Goal: Information Seeking & Learning: Learn about a topic

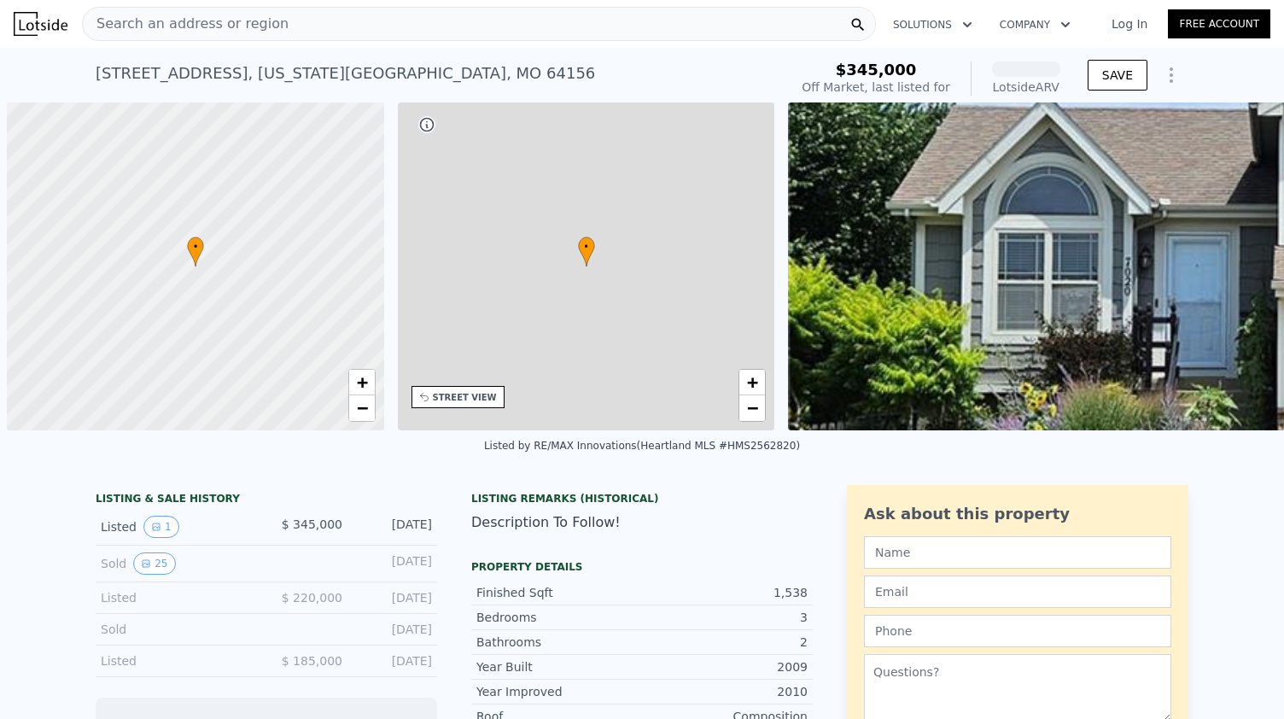
scroll to position [0, 7]
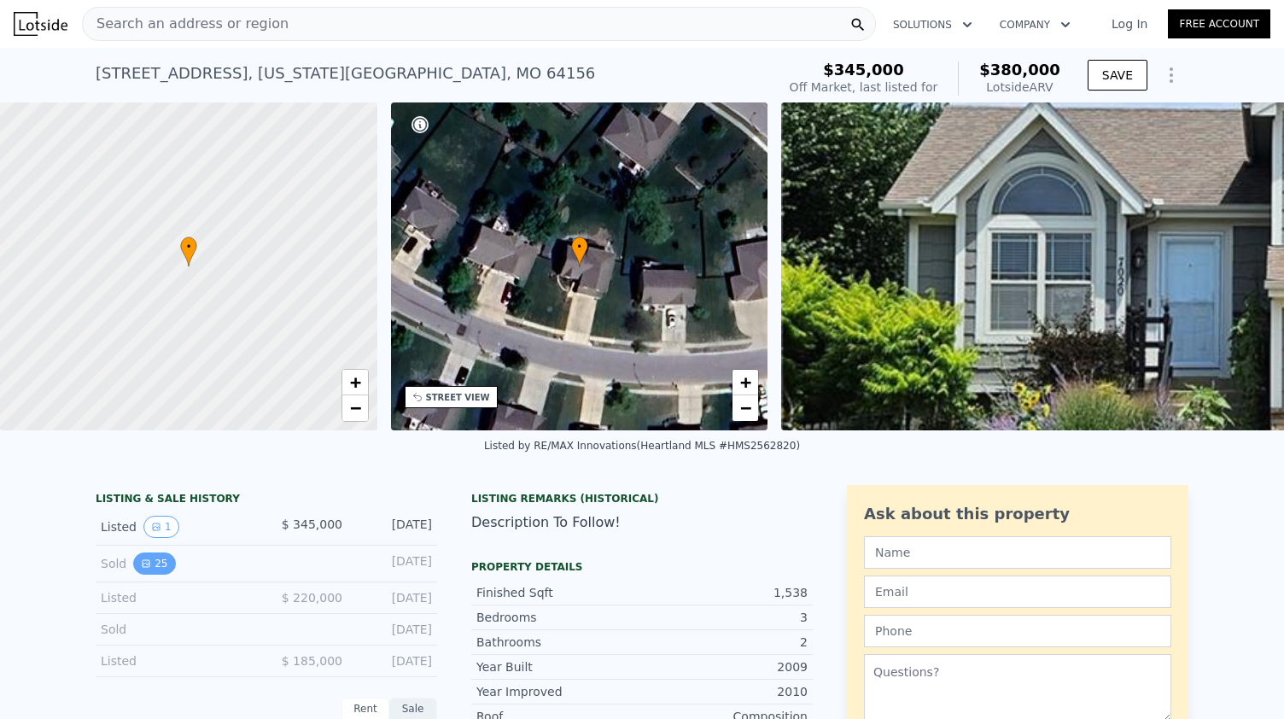
click at [141, 569] on icon "View historical data" at bounding box center [146, 563] width 10 height 10
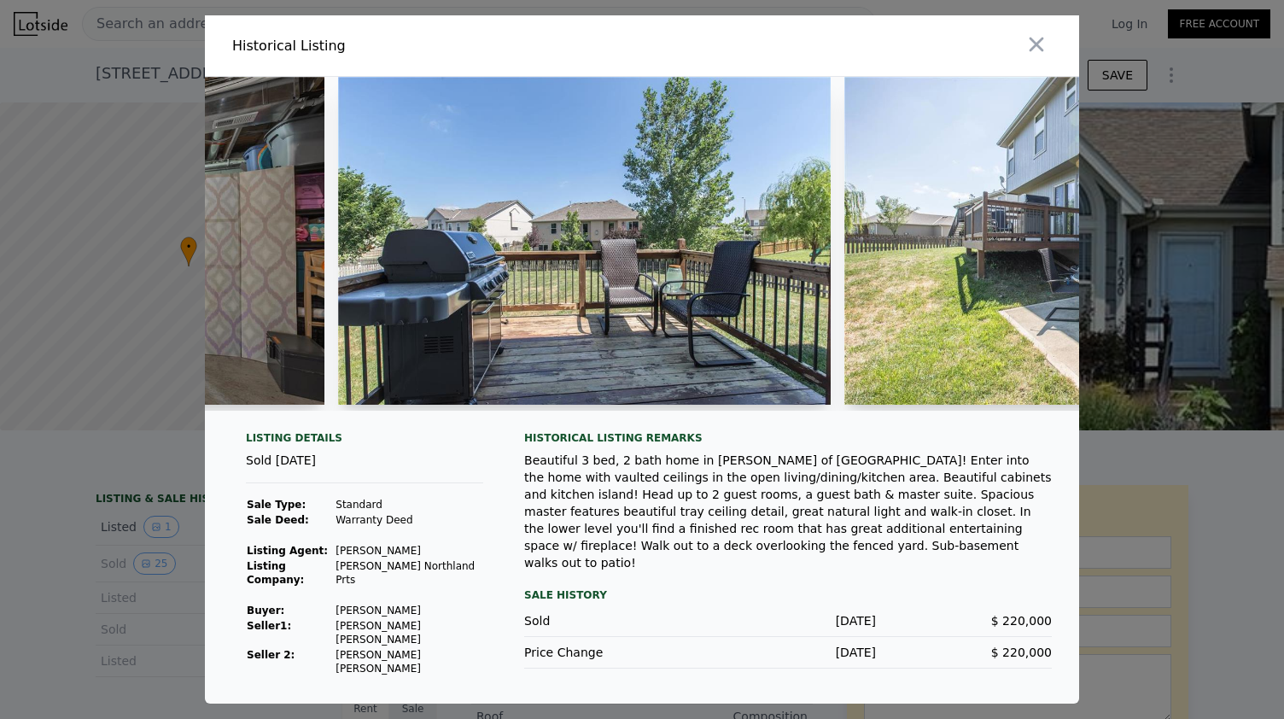
scroll to position [0, 10008]
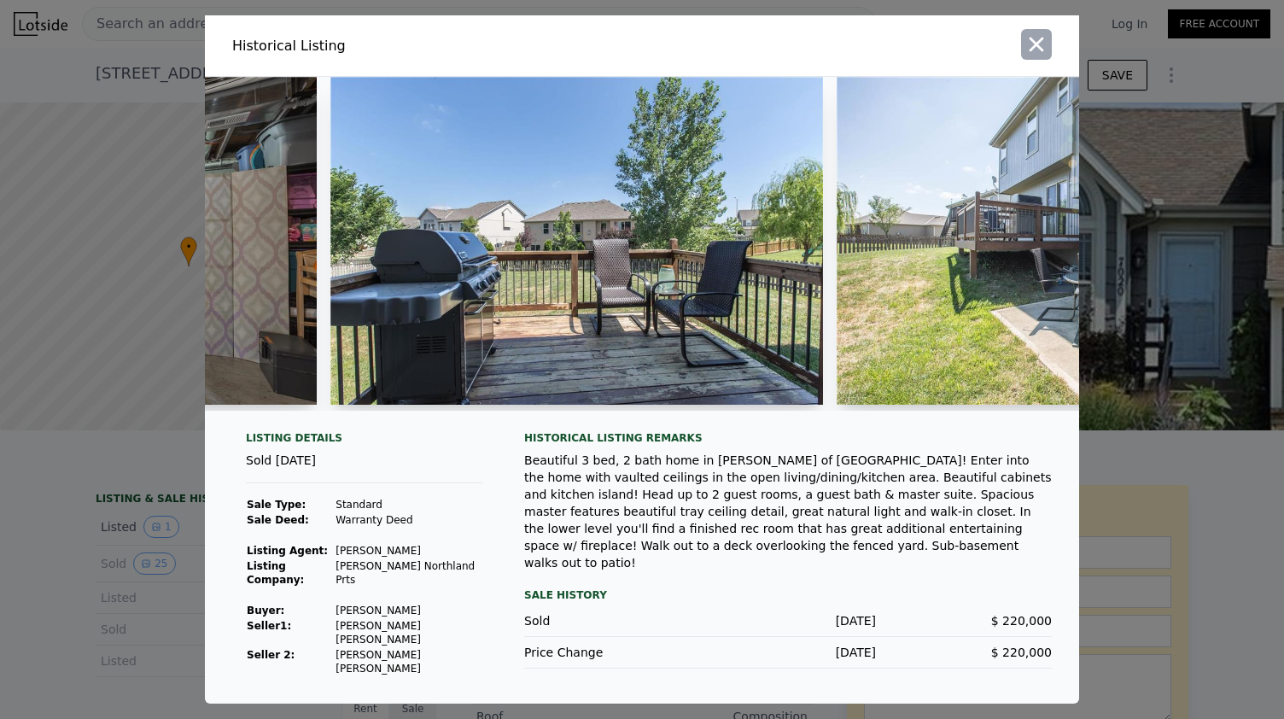
click at [1036, 54] on icon "button" at bounding box center [1037, 44] width 24 height 24
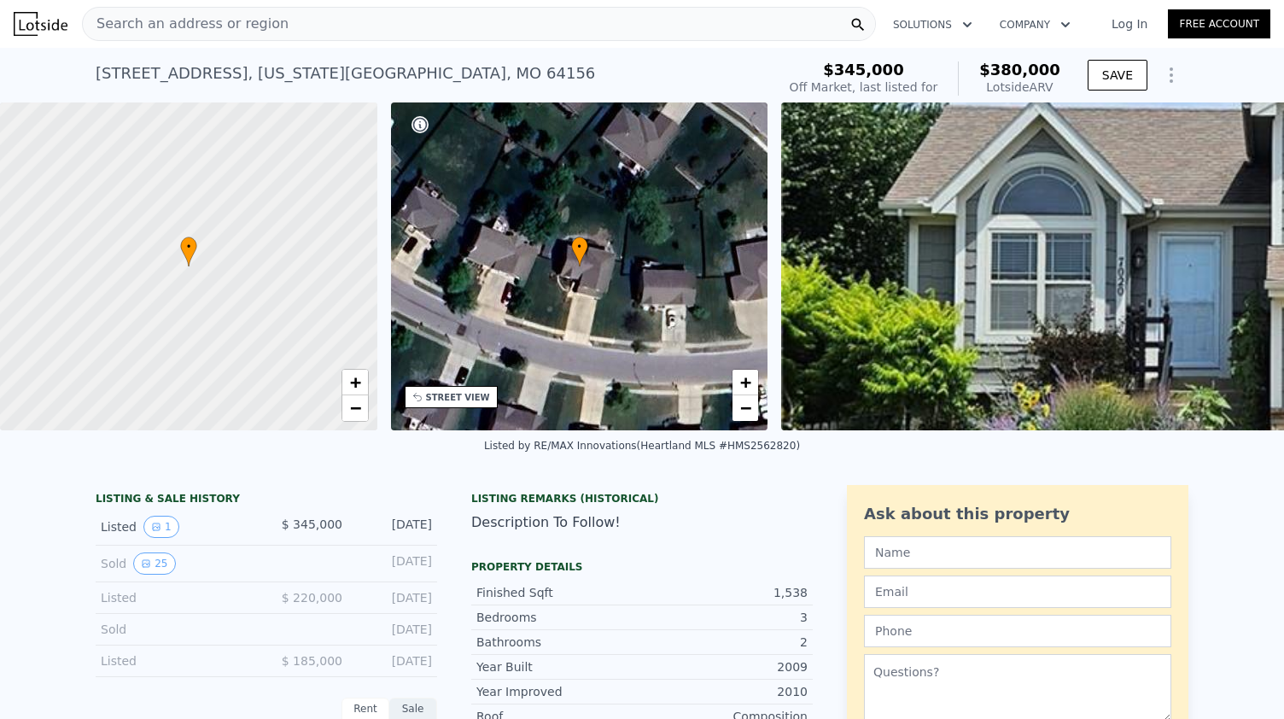
click at [559, 26] on div "Search an address or region" at bounding box center [479, 24] width 794 height 34
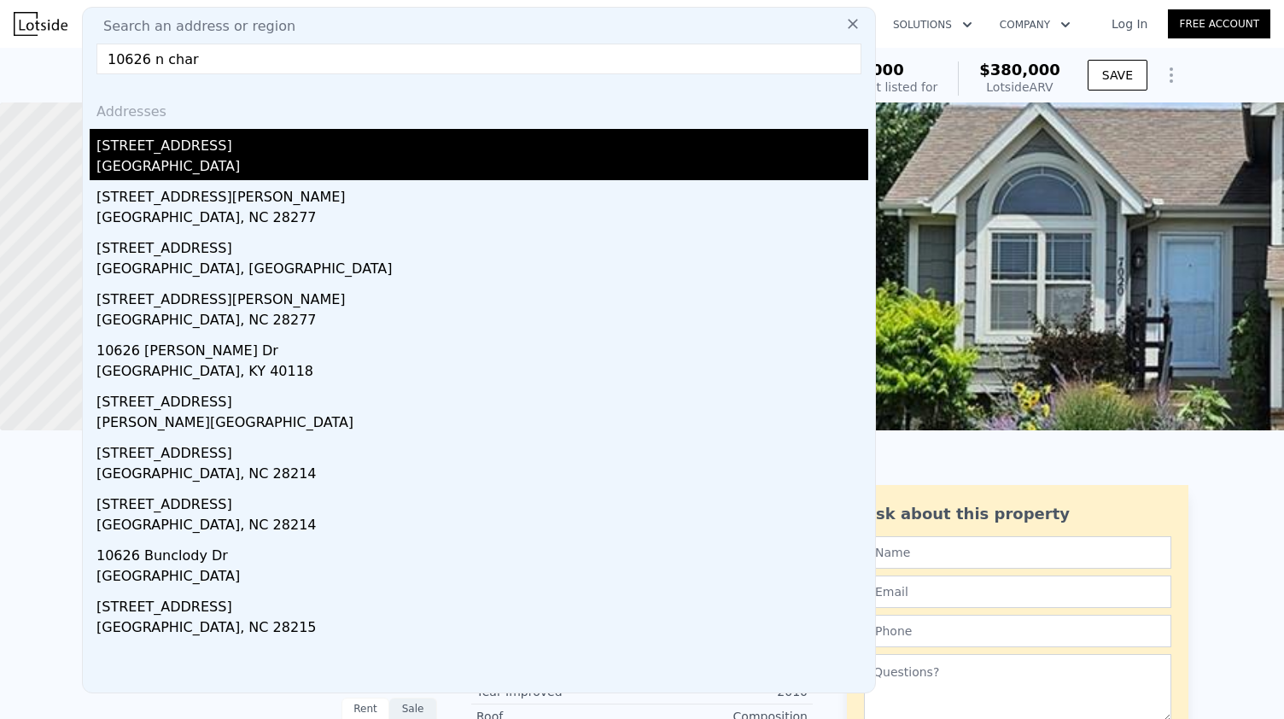
type input "10626 n char"
click at [270, 159] on div "[GEOGRAPHIC_DATA]" at bounding box center [482, 168] width 772 height 24
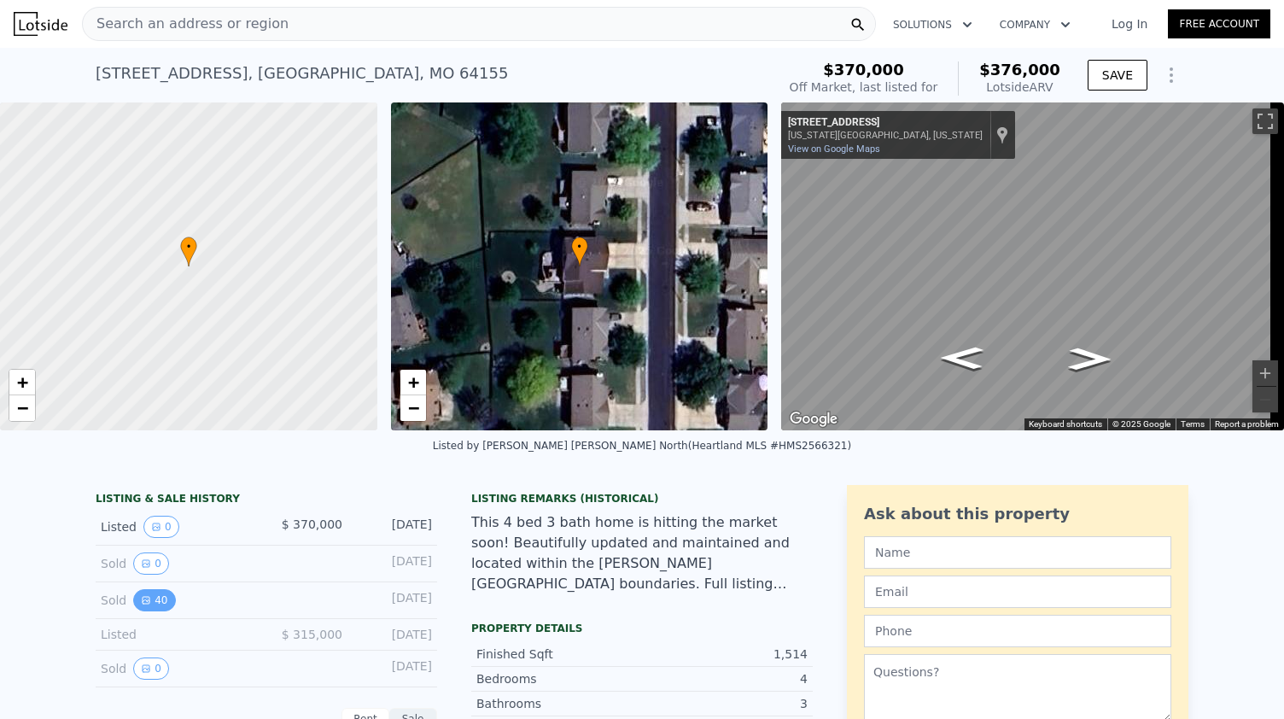
click at [149, 611] on button "40" at bounding box center [154, 600] width 42 height 22
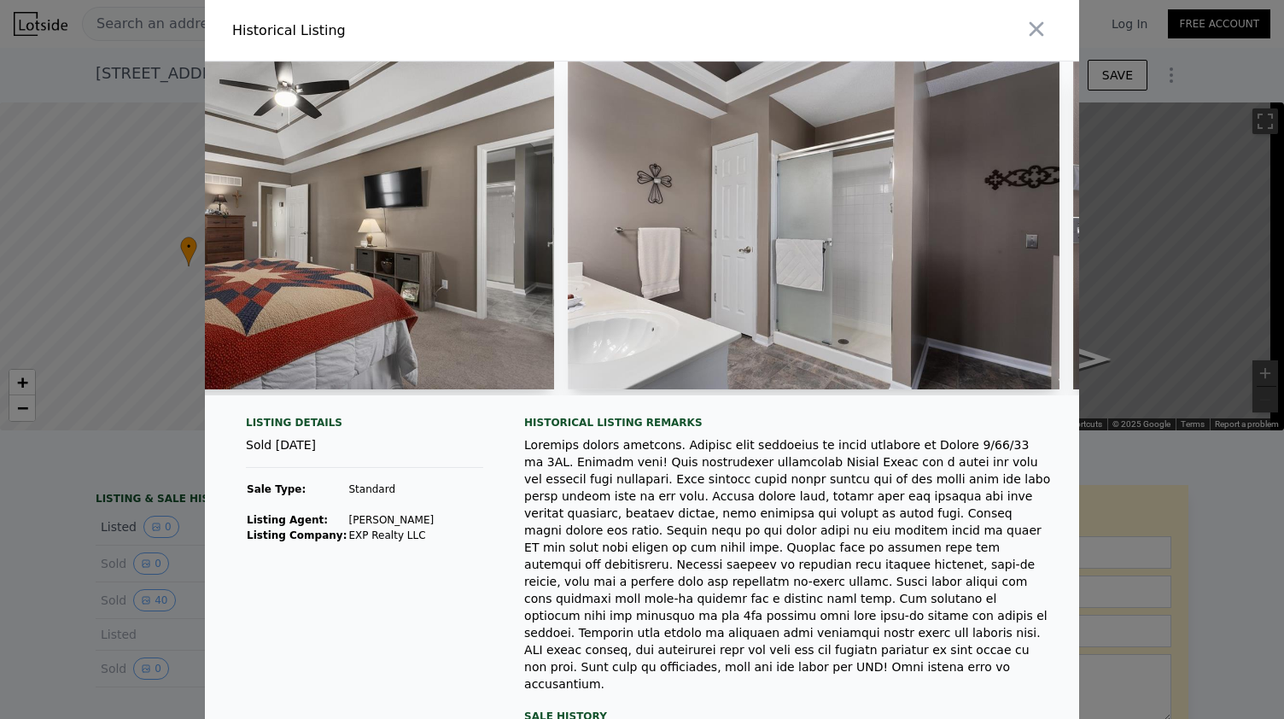
scroll to position [0, 8306]
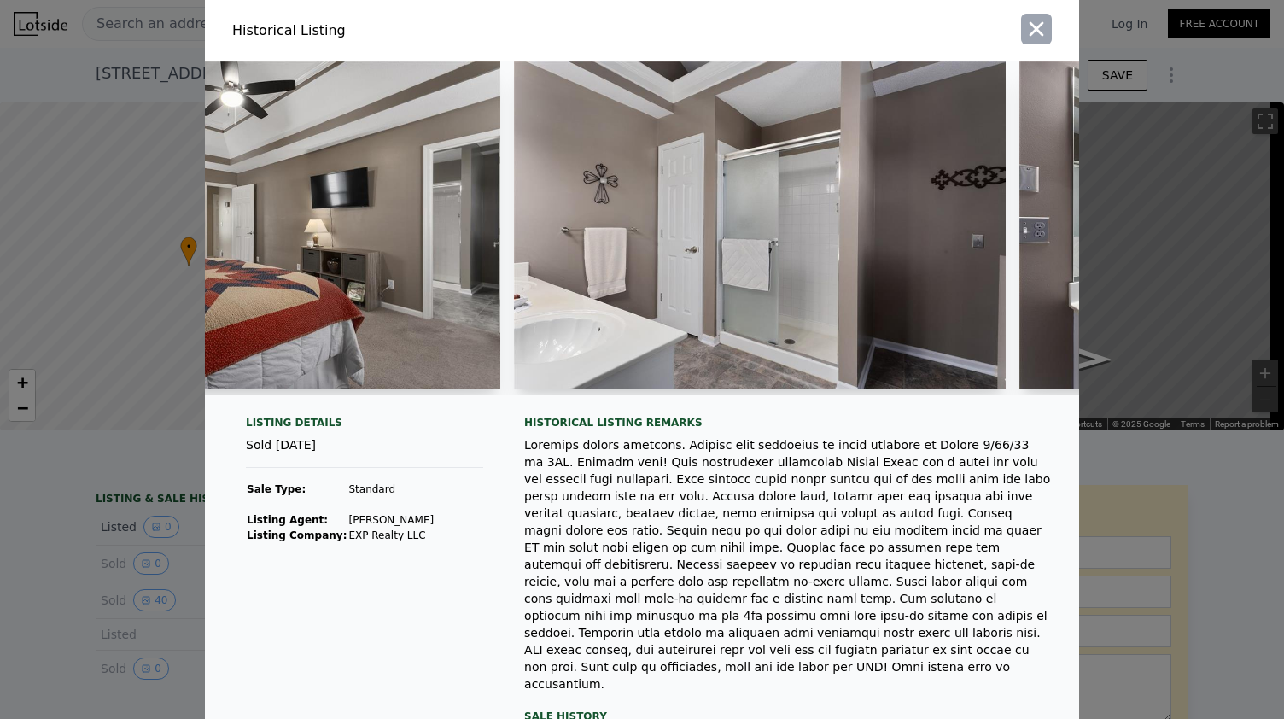
click at [1040, 26] on icon "button" at bounding box center [1037, 29] width 24 height 24
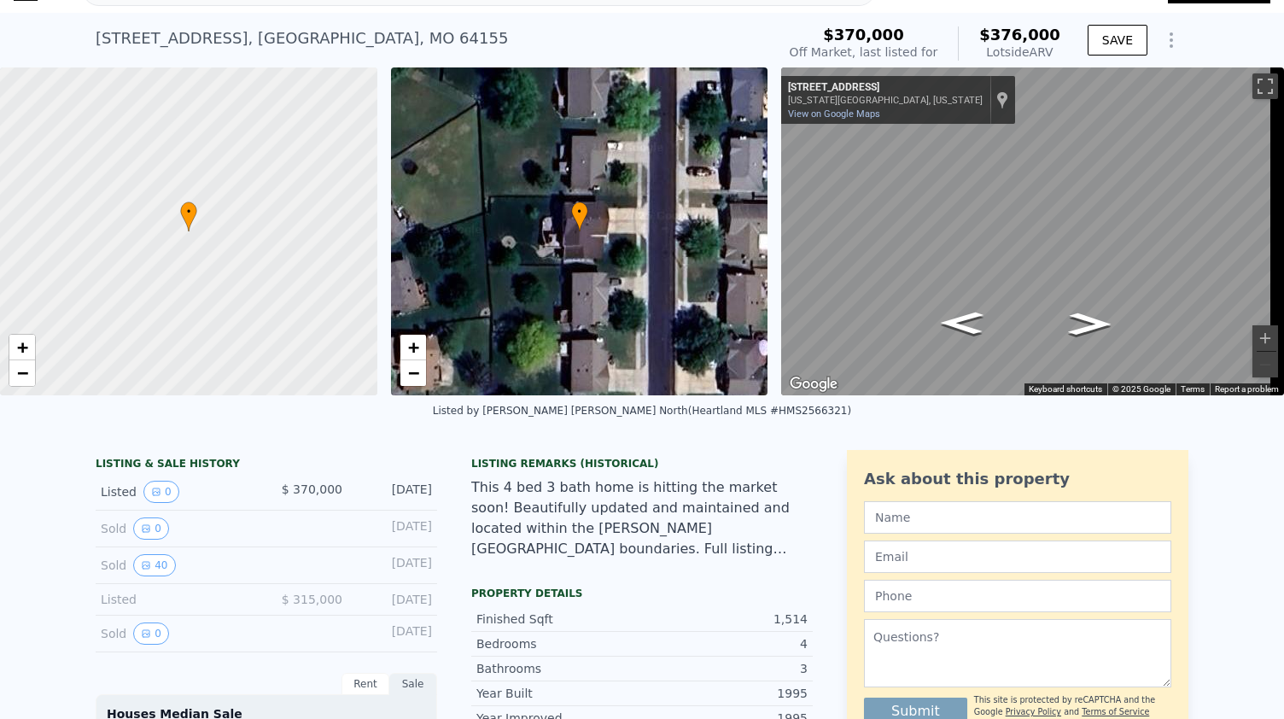
scroll to position [34, 0]
click at [698, 207] on div "• + − • + − ← Move left → Move right ↑ Move up ↓ Move down + Zoom in - Zoom out…" at bounding box center [642, 232] width 1284 height 328
click at [686, 163] on div "• + − • + − ← Move left → Move right ↑ Move up ↓ Move down + Zoom in - Zoom out…" at bounding box center [642, 232] width 1284 height 328
click at [688, 162] on div "• + −" at bounding box center [579, 232] width 377 height 328
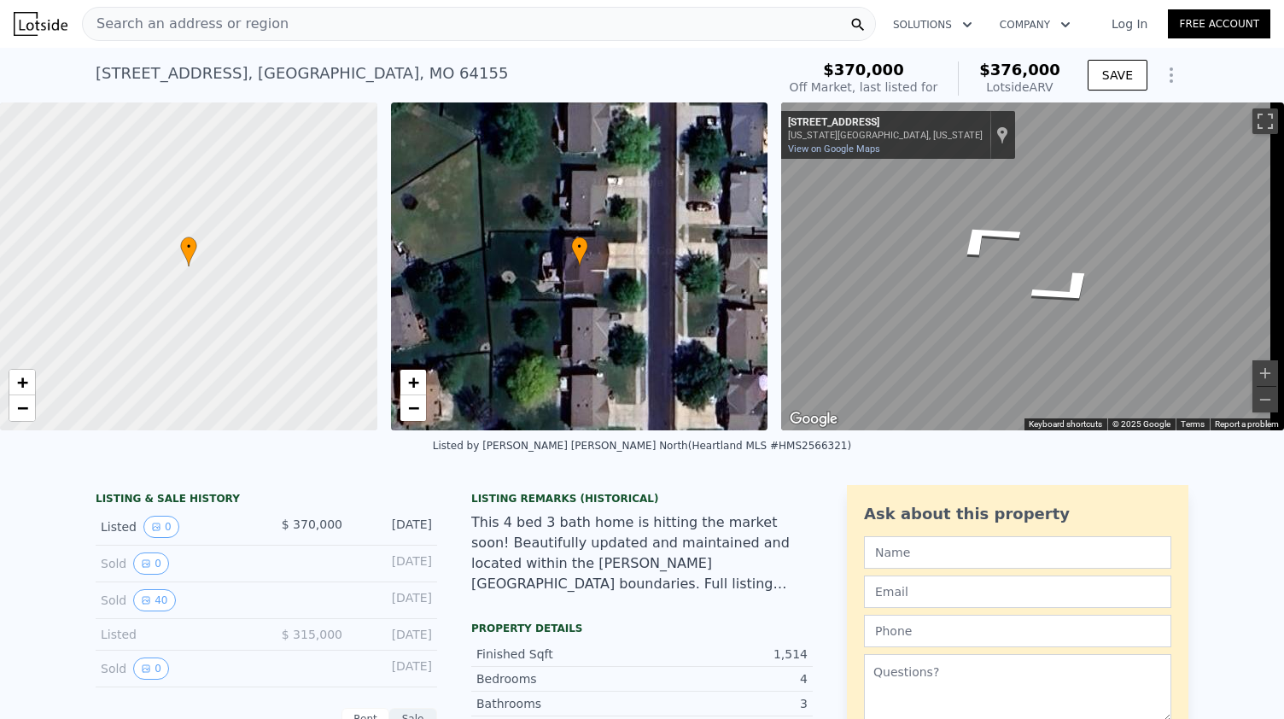
click at [374, 39] on div "Search an address or region" at bounding box center [479, 24] width 794 height 34
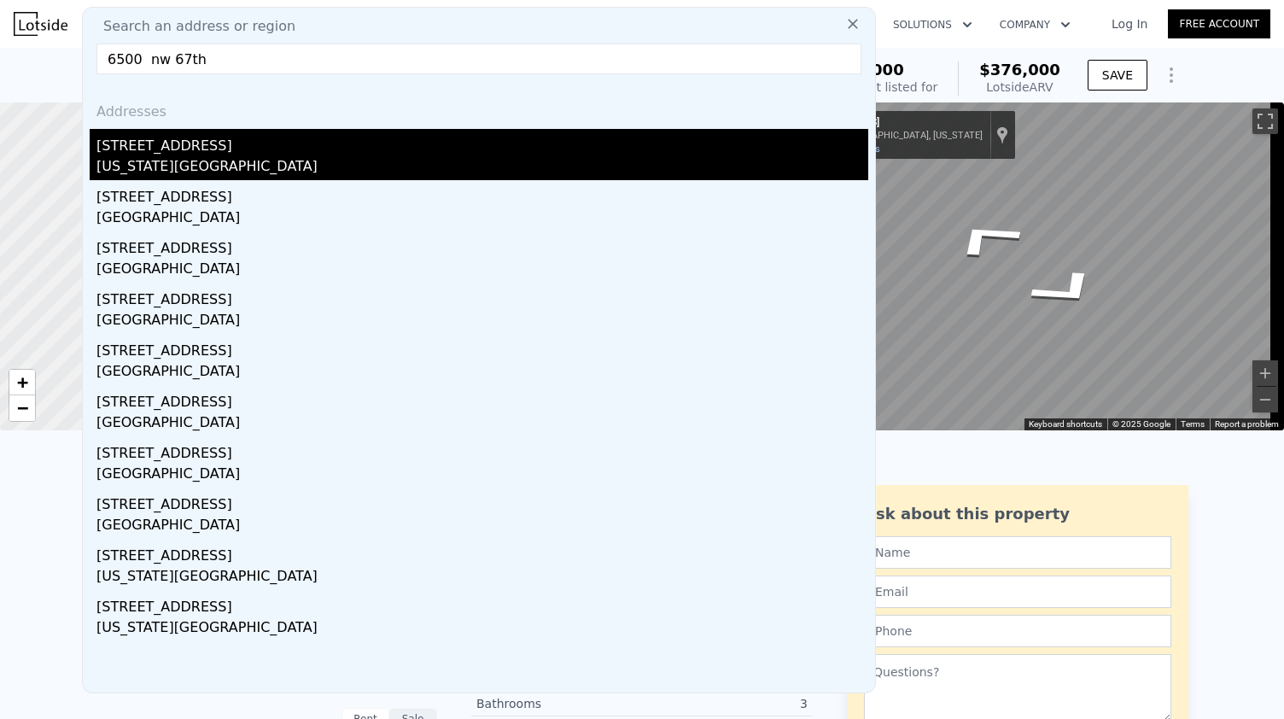
type input "6500 nw 67th"
click at [192, 164] on div "[US_STATE][GEOGRAPHIC_DATA]" at bounding box center [482, 168] width 772 height 24
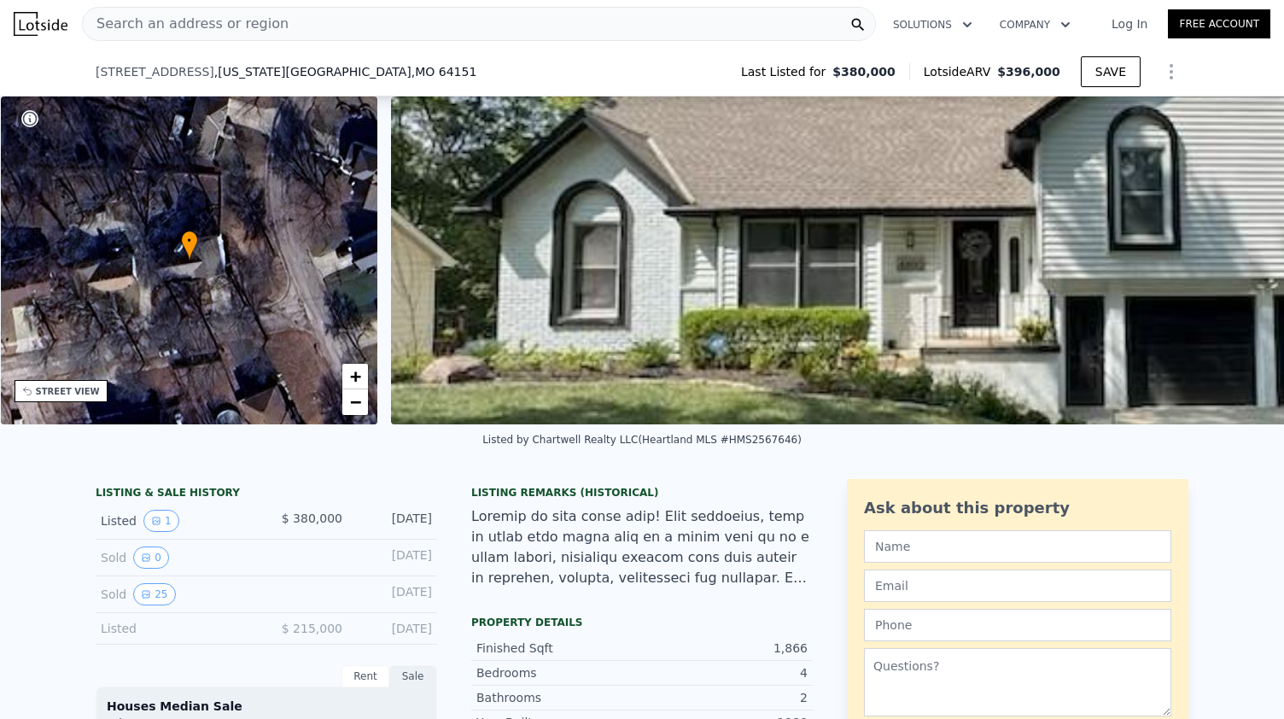
scroll to position [408, 0]
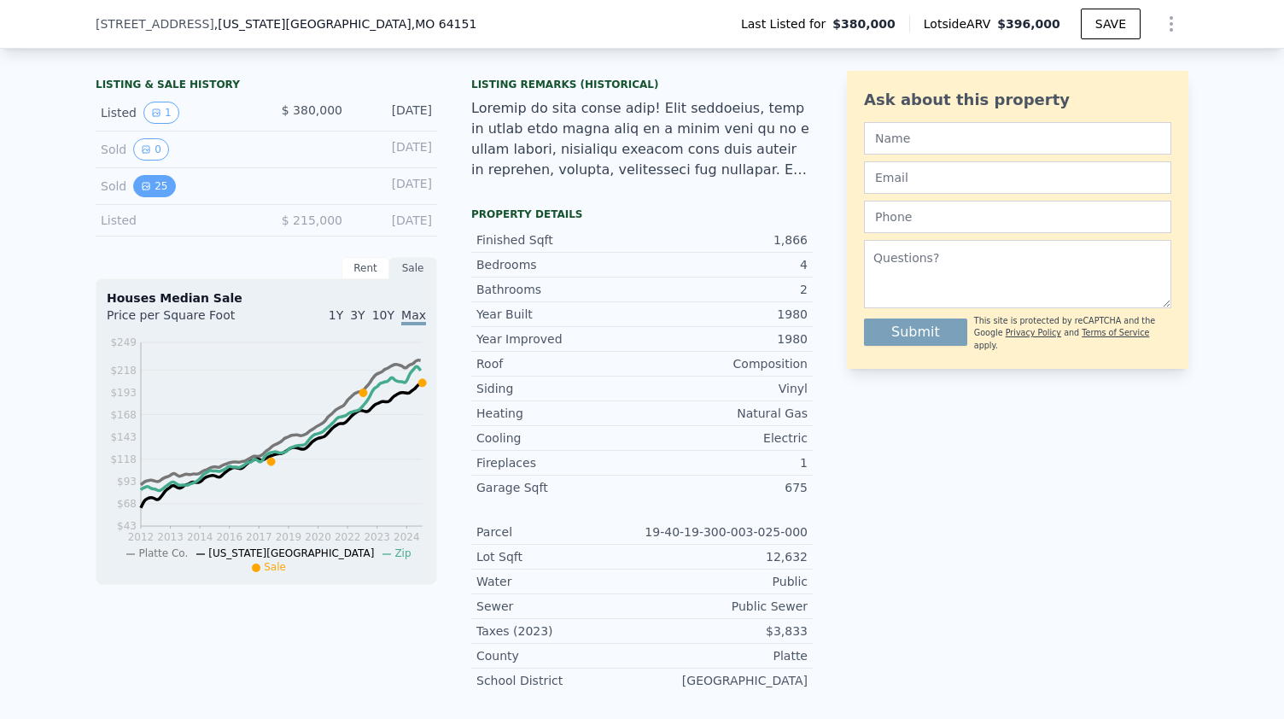
click at [148, 197] on button "25" at bounding box center [154, 186] width 42 height 22
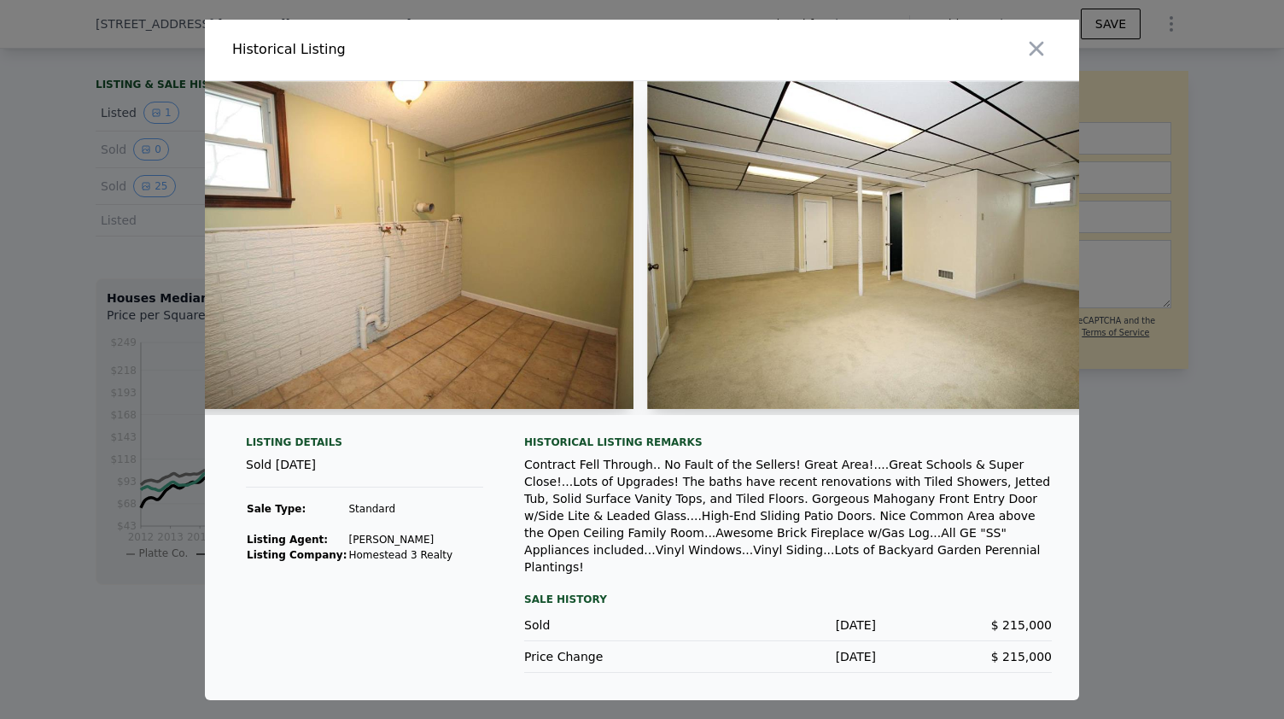
scroll to position [0, 0]
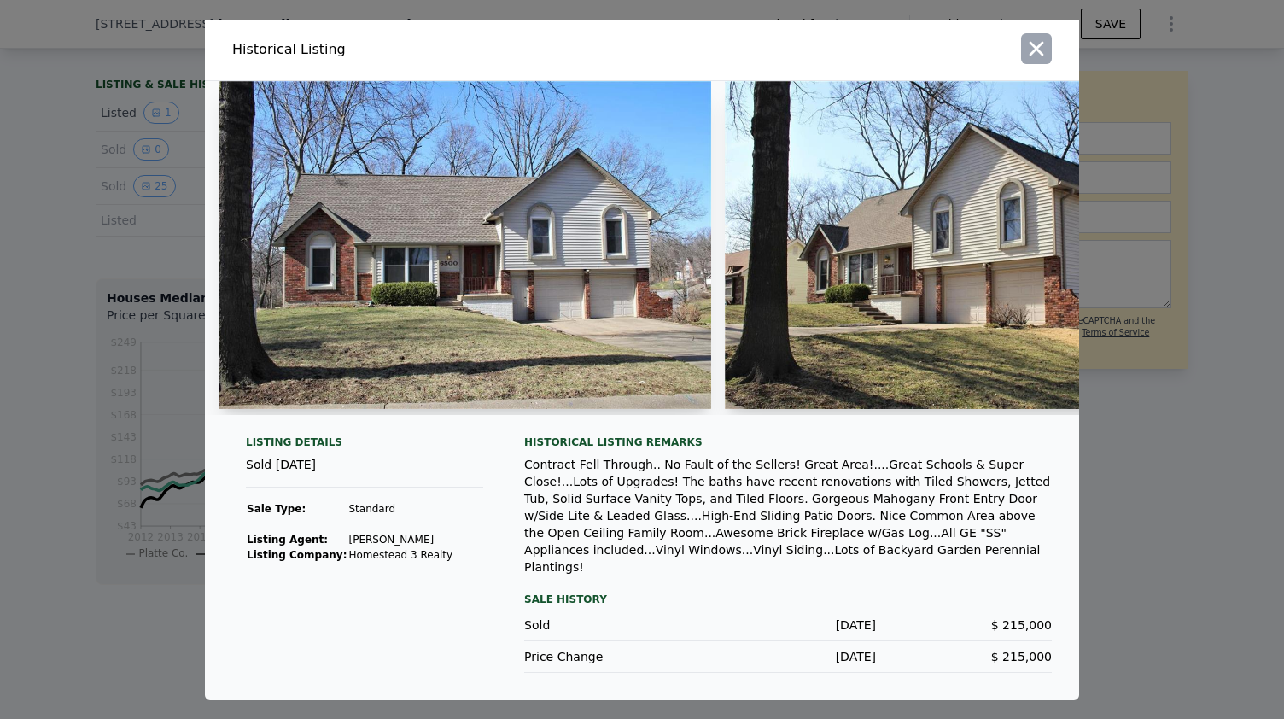
click at [1045, 47] on icon "button" at bounding box center [1037, 49] width 24 height 24
